Goal: Find specific page/section: Find specific page/section

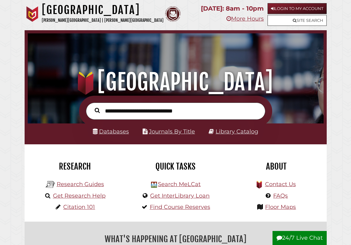
scroll to position [98, 293]
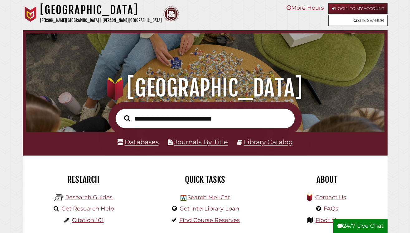
scroll to position [119, 356]
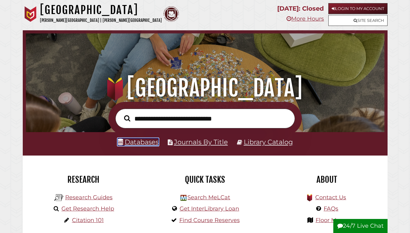
click at [151, 142] on link "Databases" at bounding box center [138, 142] width 41 height 8
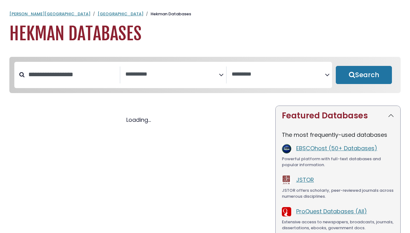
select select "Database Subject Filter"
select select "Database Vendors Filter"
select select "Database Subject Filter"
select select "Database Vendors Filter"
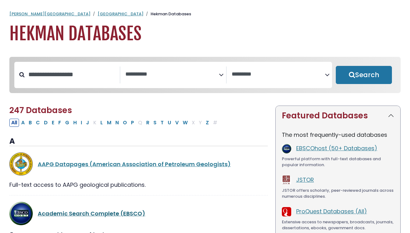
click at [103, 213] on link "Academic Search Complete (EBSCO)" at bounding box center [92, 213] width 108 height 8
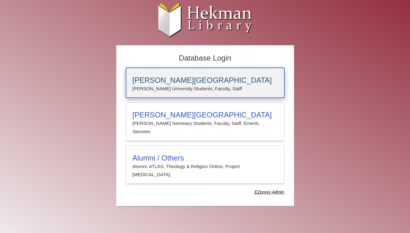
click at [170, 80] on h3 "[PERSON_NAME][GEOGRAPHIC_DATA]" at bounding box center [205, 80] width 145 height 9
